Goal: Task Accomplishment & Management: Use online tool/utility

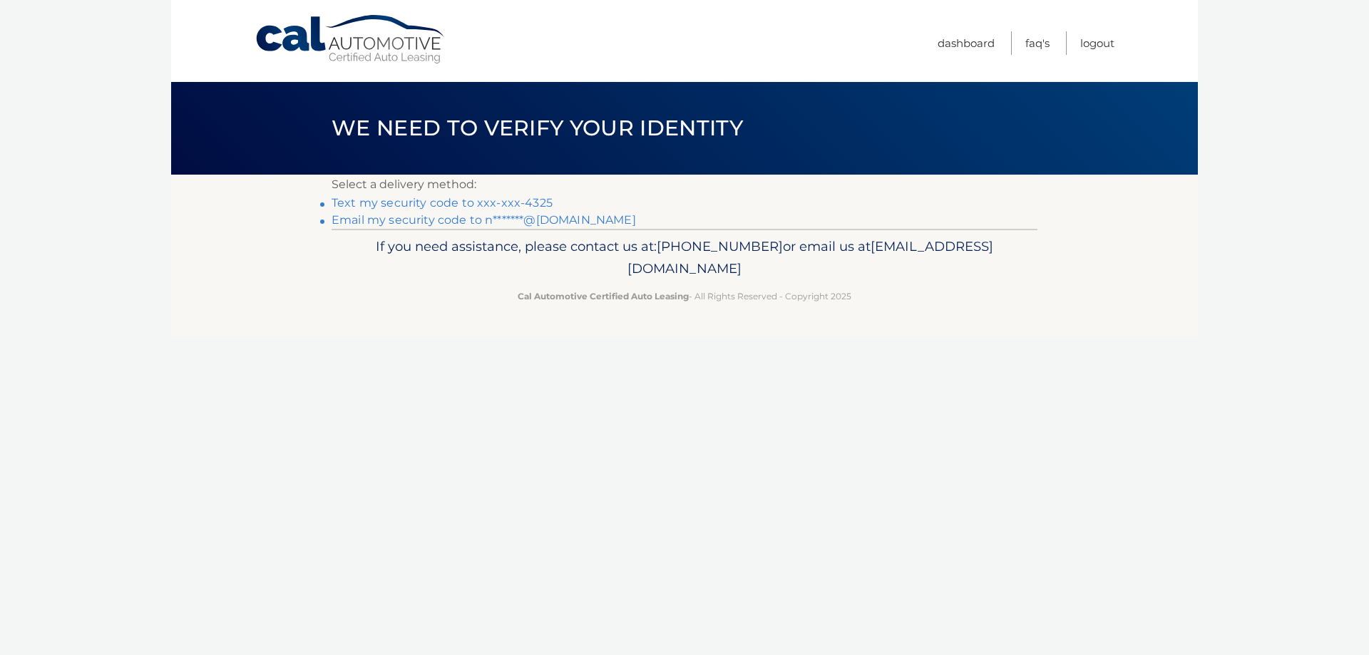
click at [510, 201] on link "Text my security code to xxx-xxx-4325" at bounding box center [442, 203] width 221 height 14
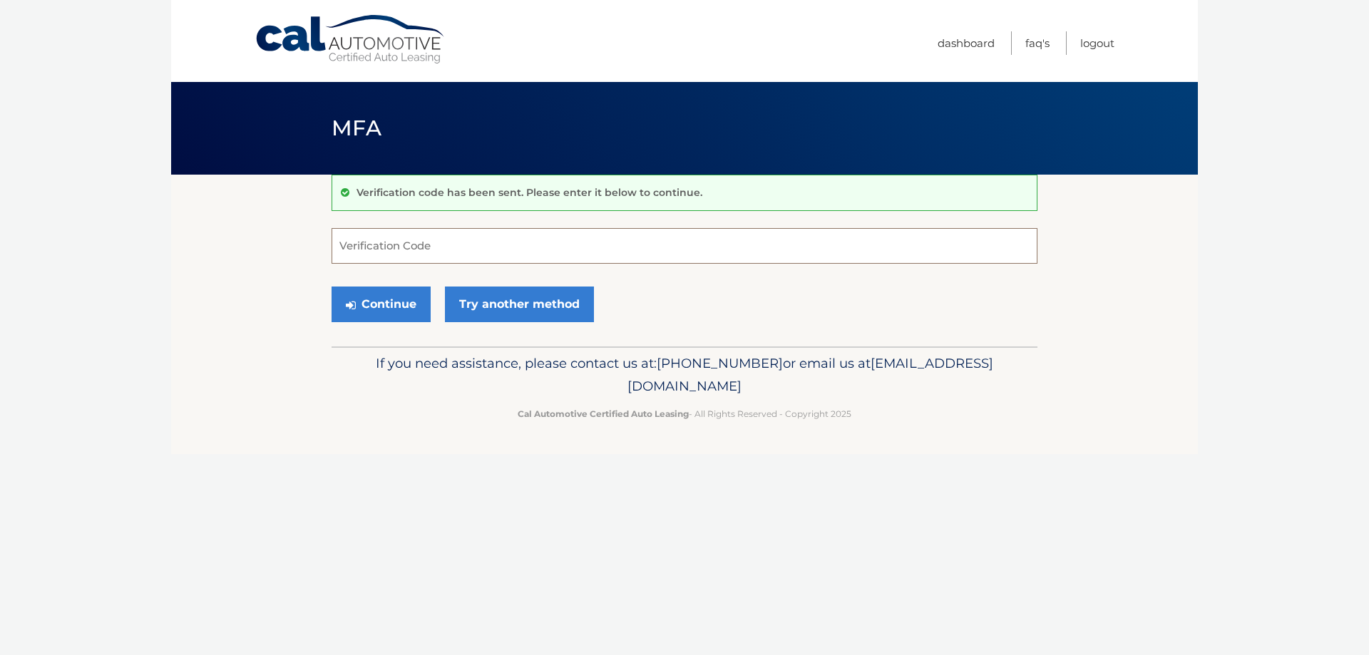
click at [538, 244] on input "Verification Code" at bounding box center [685, 246] width 706 height 36
type input "997658"
click at [401, 308] on button "Continue" at bounding box center [381, 305] width 99 height 36
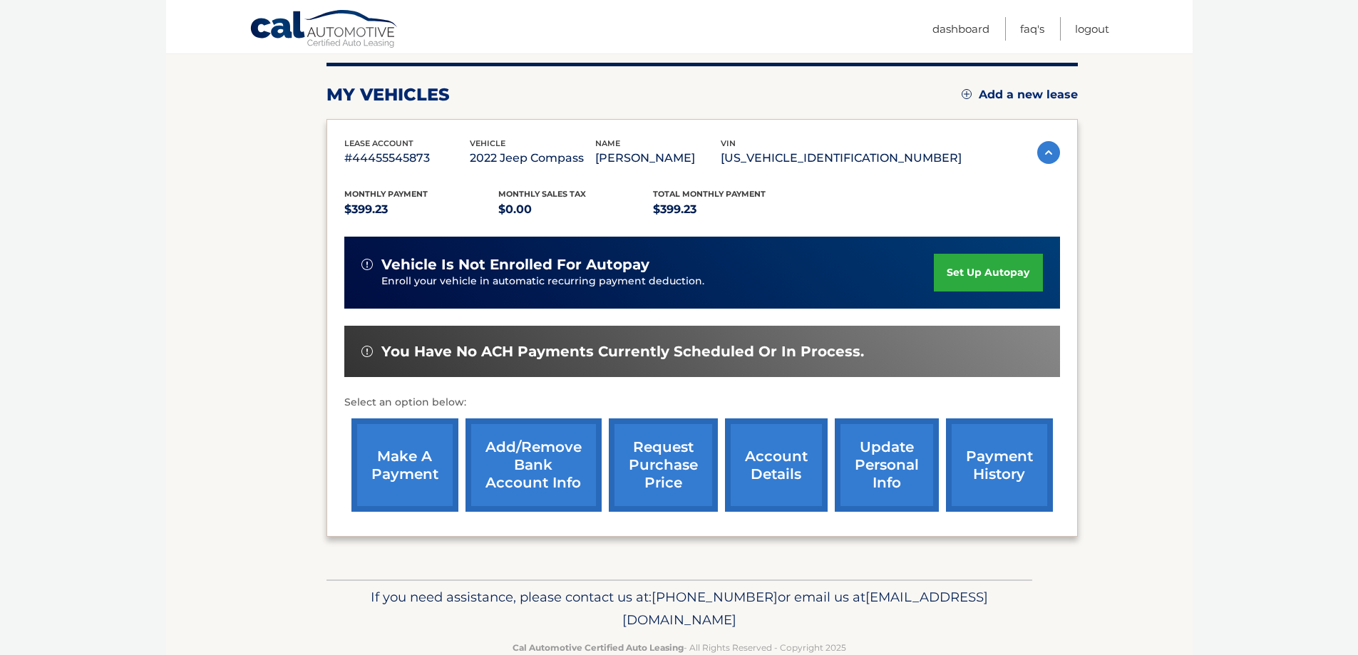
scroll to position [209, 0]
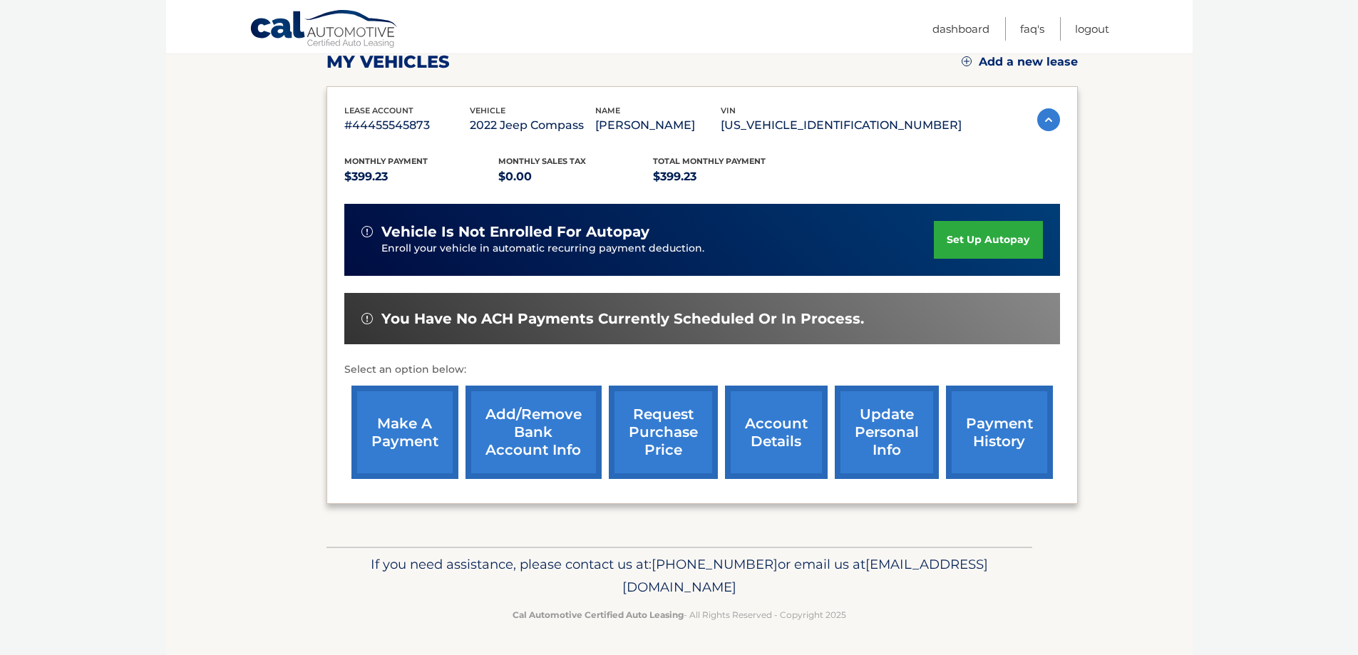
click at [412, 443] on link "make a payment" at bounding box center [404, 432] width 107 height 93
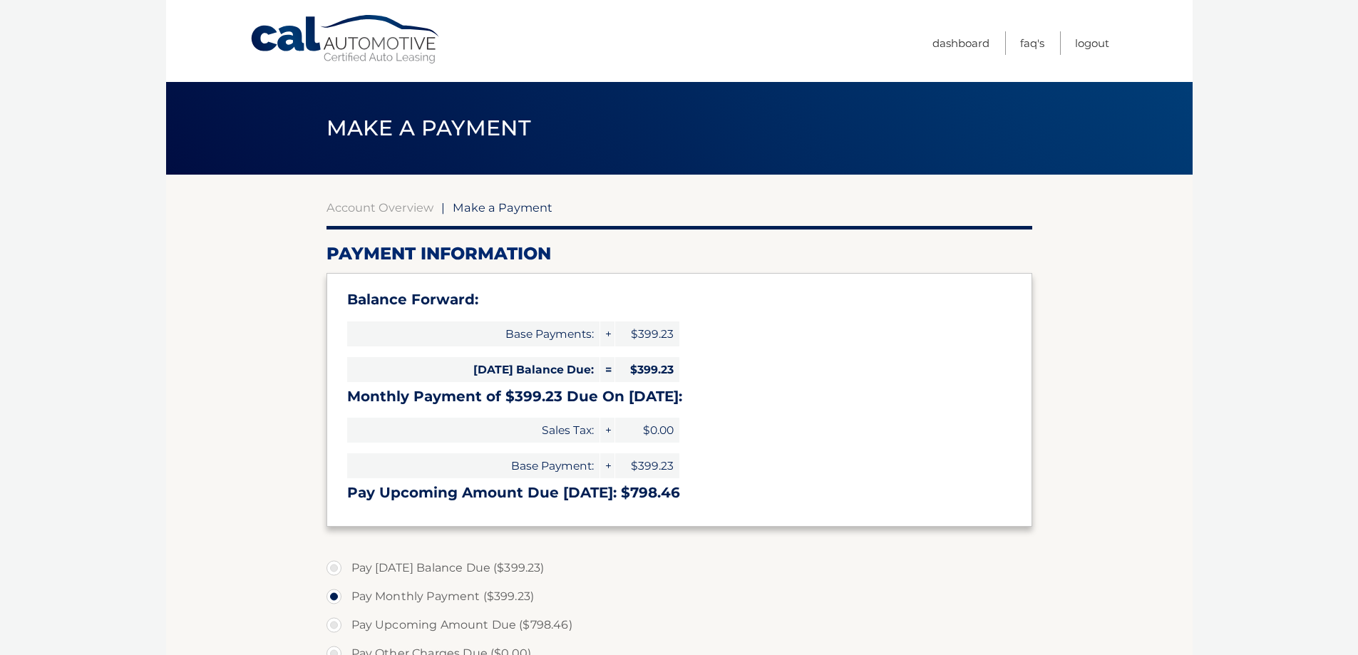
select select "YTRiNzc3NzAtOTZjMS00NzM0LWIxYTAtNmM1NTQ0MThkMjFm"
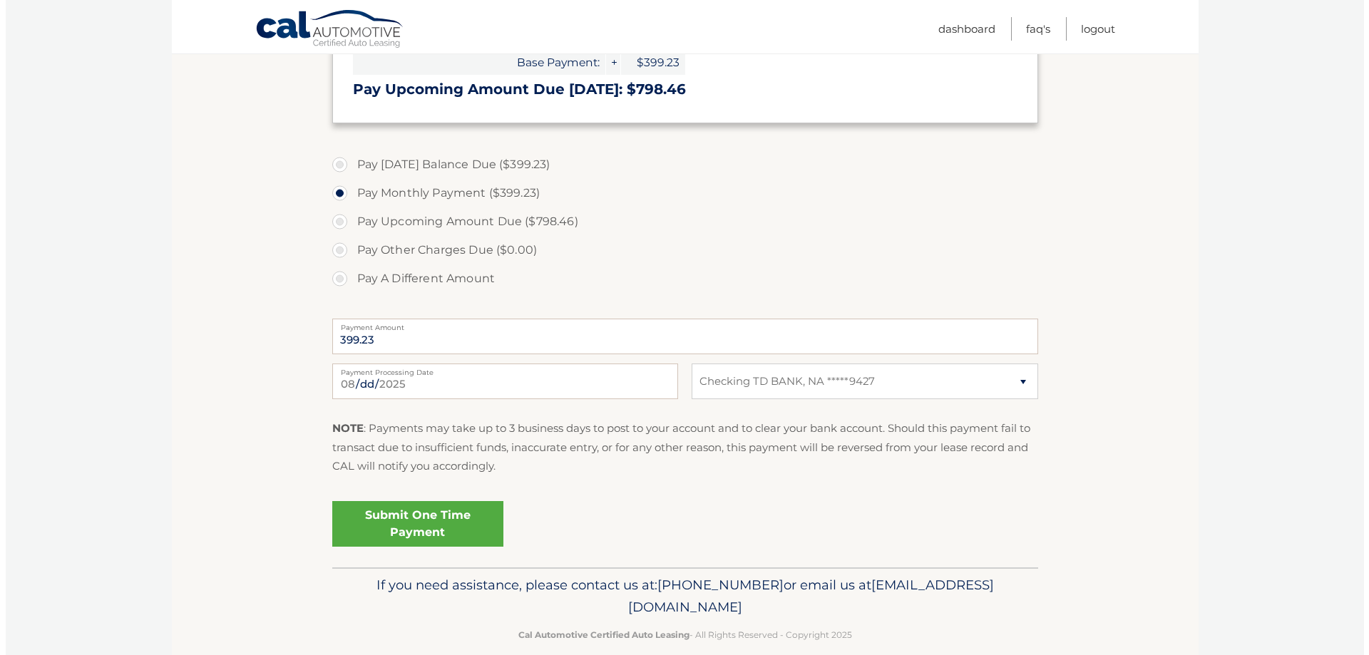
scroll to position [424, 0]
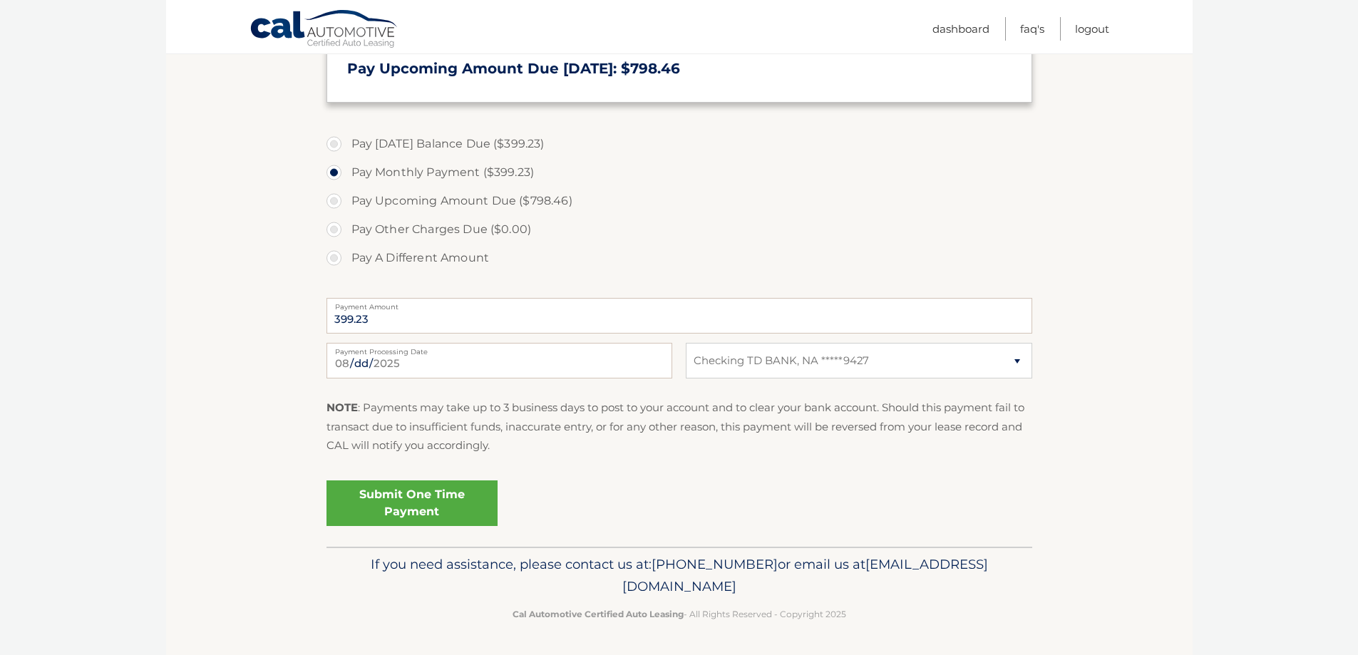
click at [403, 507] on link "Submit One Time Payment" at bounding box center [412, 504] width 171 height 46
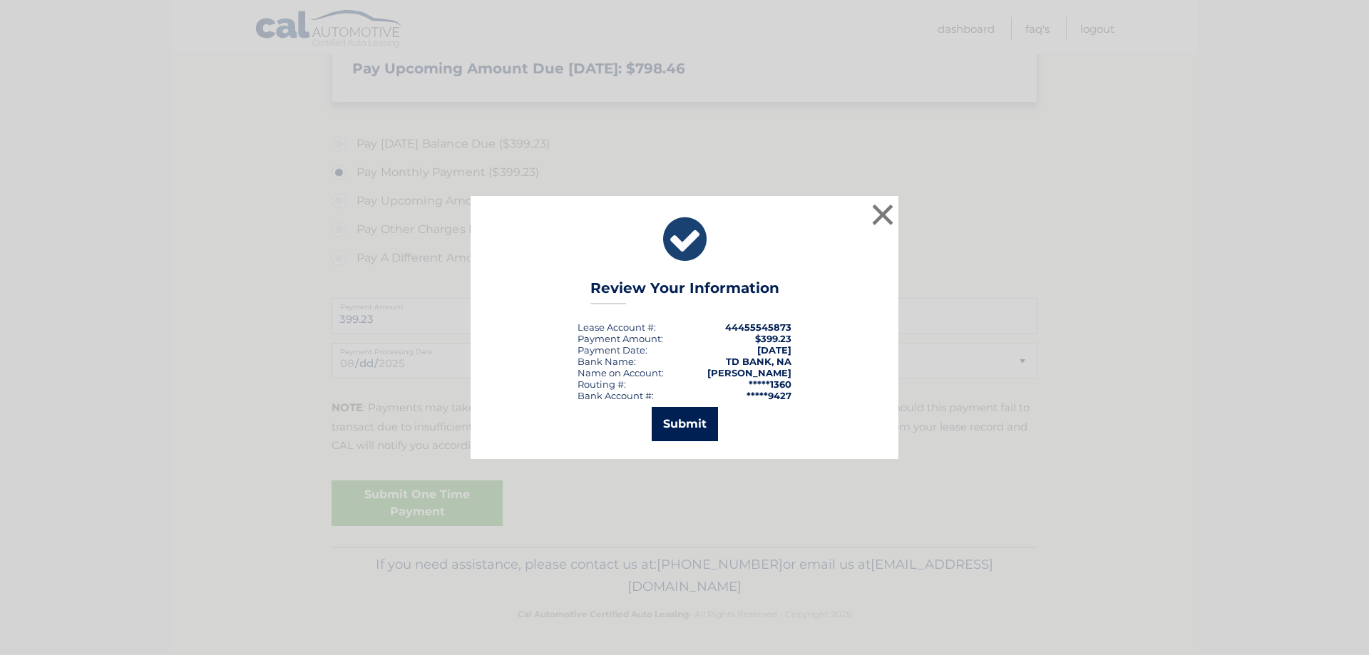
click at [682, 424] on button "Submit" at bounding box center [685, 424] width 66 height 34
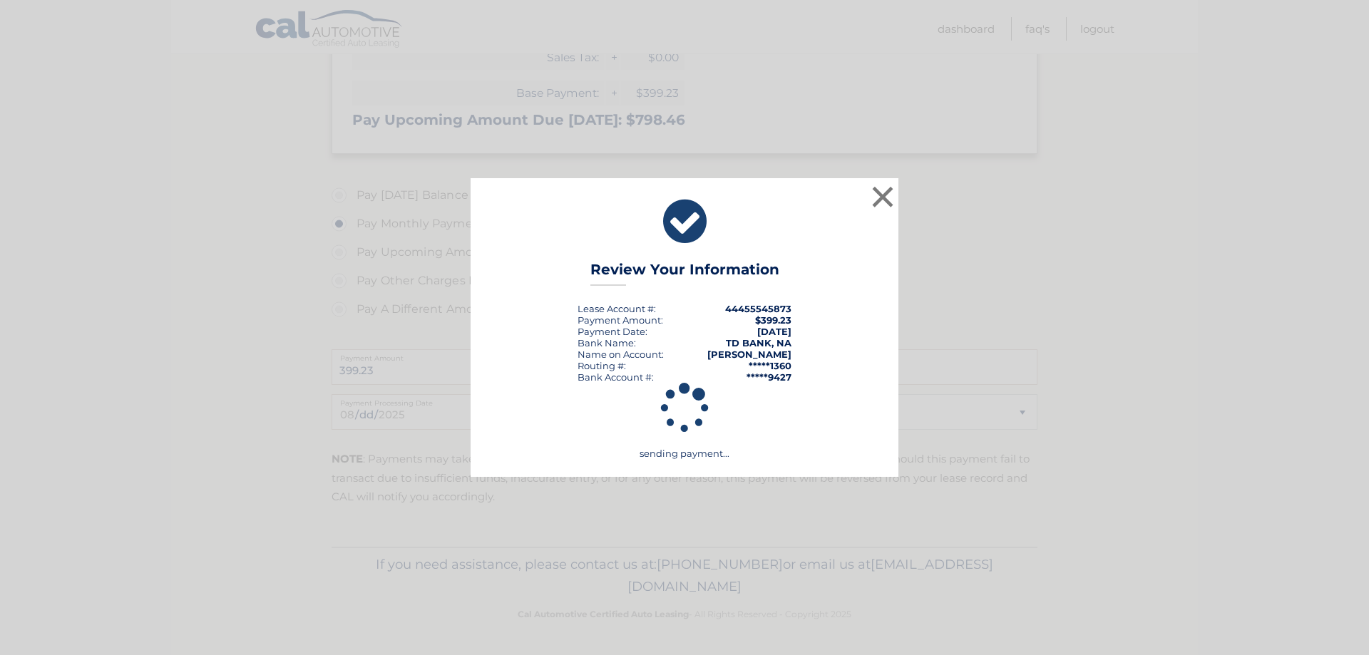
scroll to position [373, 0]
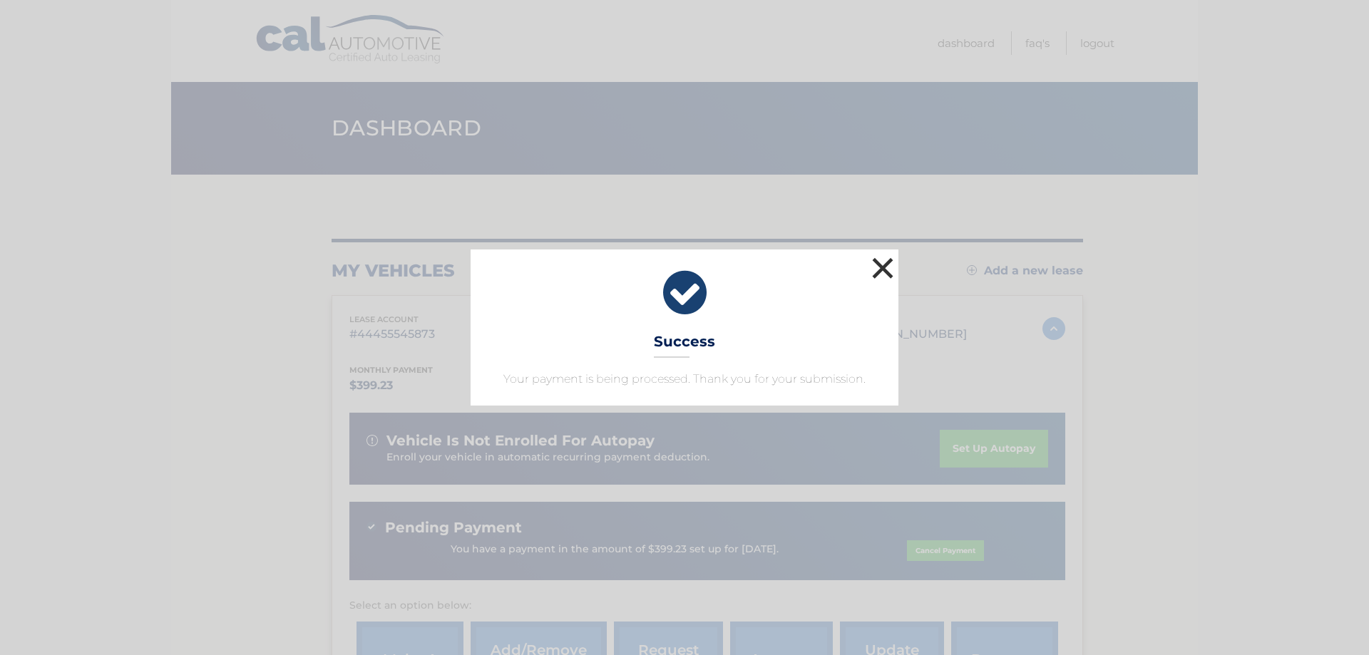
click at [879, 269] on button "×" at bounding box center [882, 268] width 29 height 29
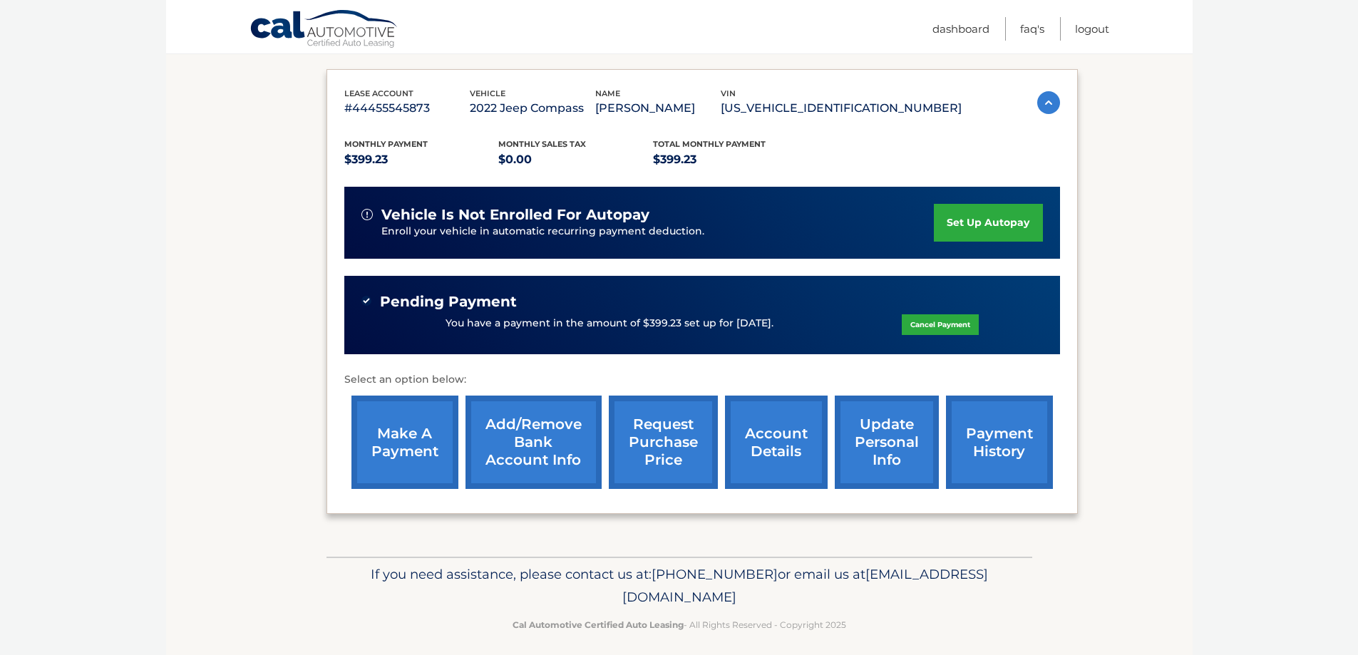
scroll to position [236, 0]
